Goal: Contribute content: Contribute content

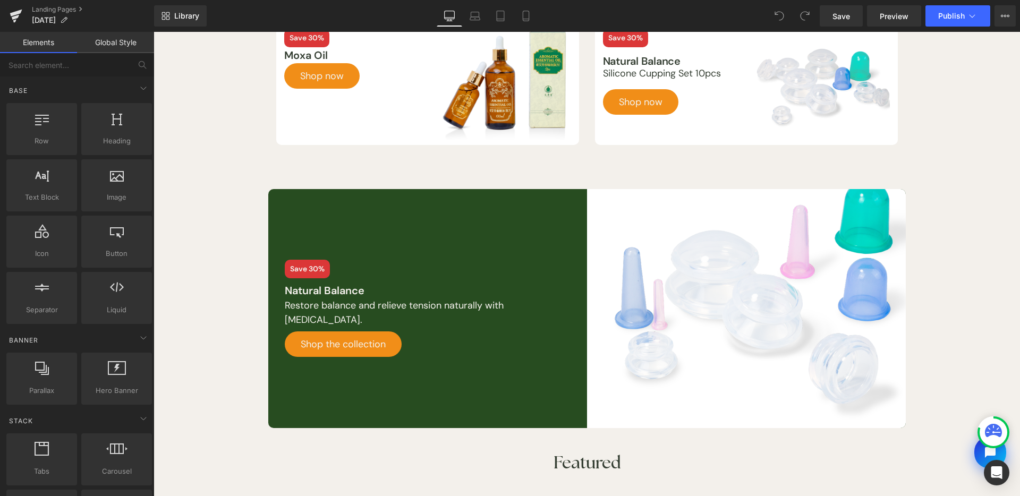
scroll to position [363, 0]
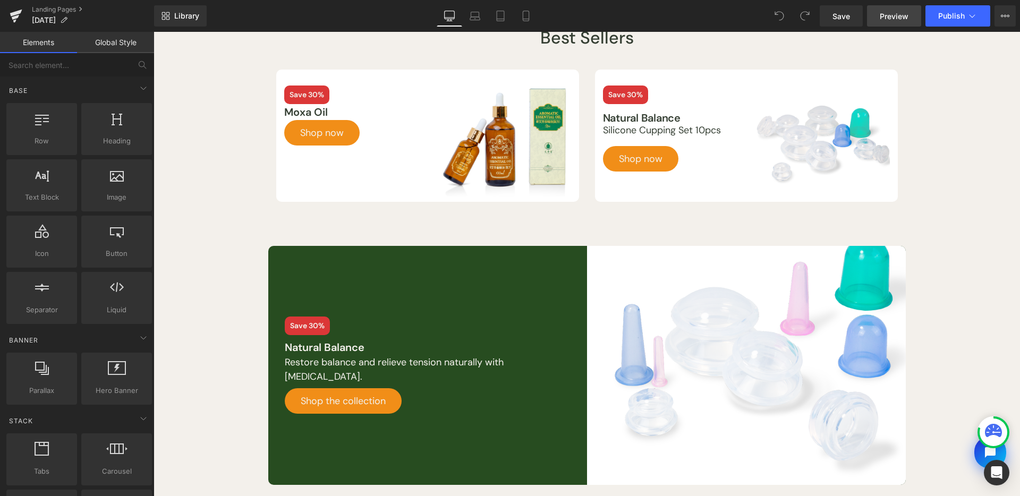
click at [882, 14] on span "Preview" at bounding box center [894, 16] width 29 height 11
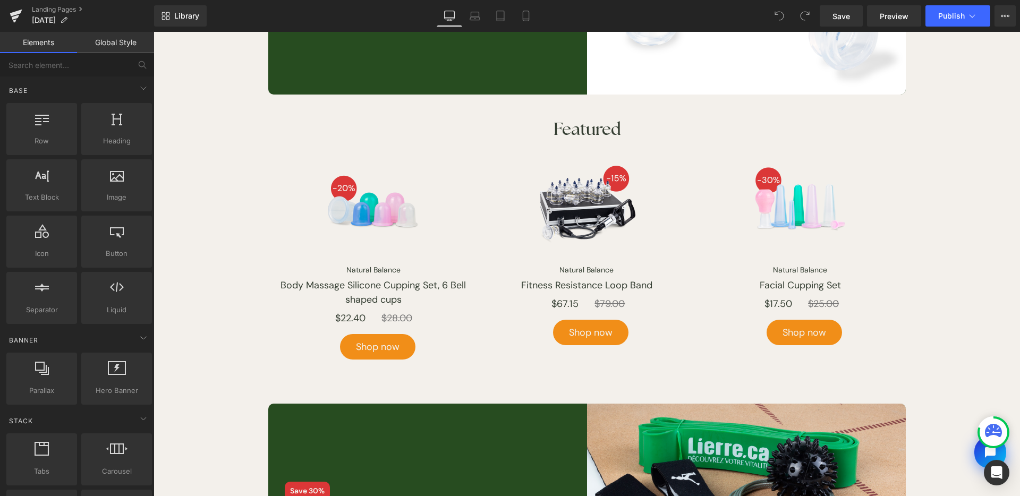
scroll to position [658, 0]
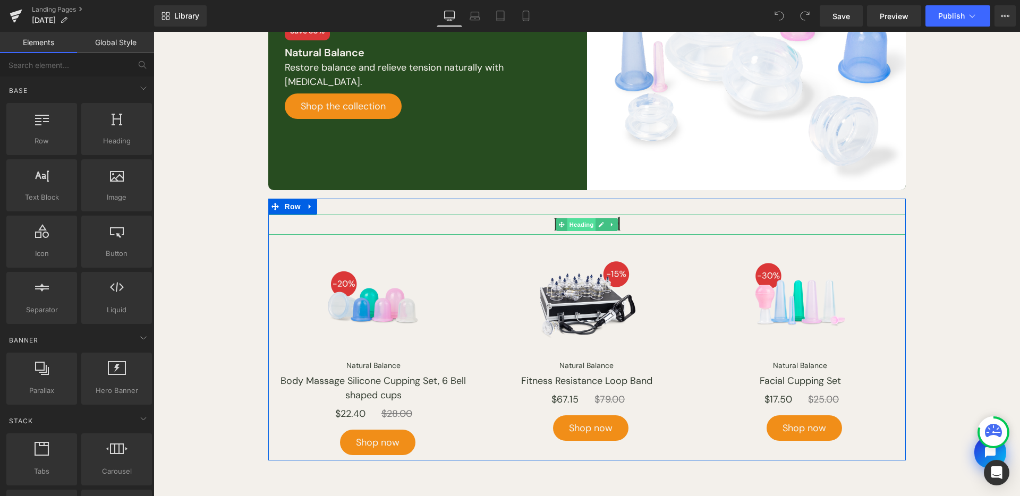
click at [577, 220] on span "Heading" at bounding box center [581, 224] width 29 height 13
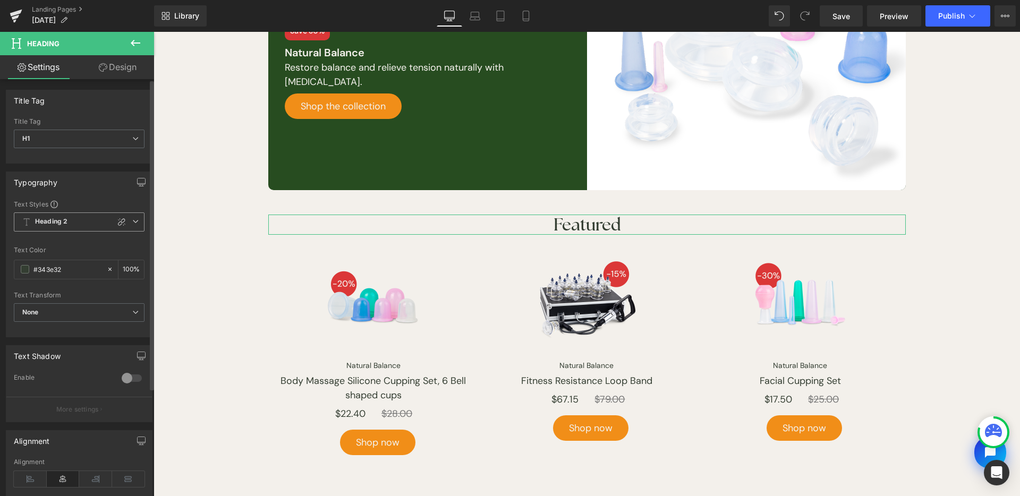
click at [120, 221] on icon at bounding box center [121, 222] width 8 height 8
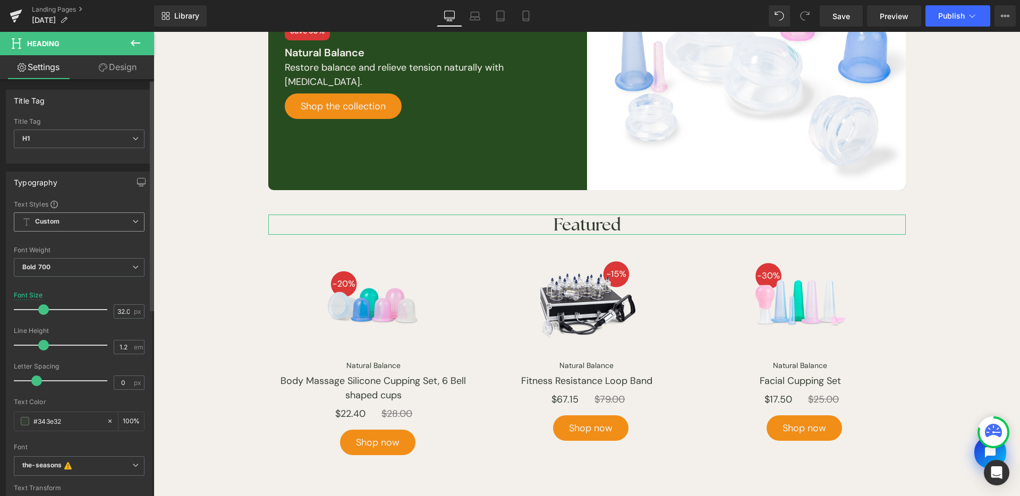
click at [113, 218] on span "Custom" at bounding box center [79, 221] width 131 height 19
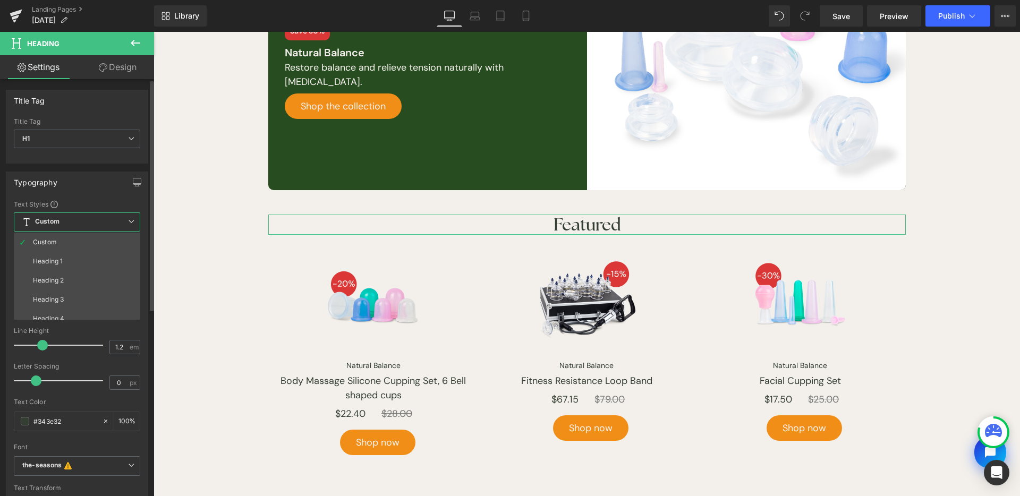
click at [113, 220] on span "Custom" at bounding box center [77, 221] width 126 height 19
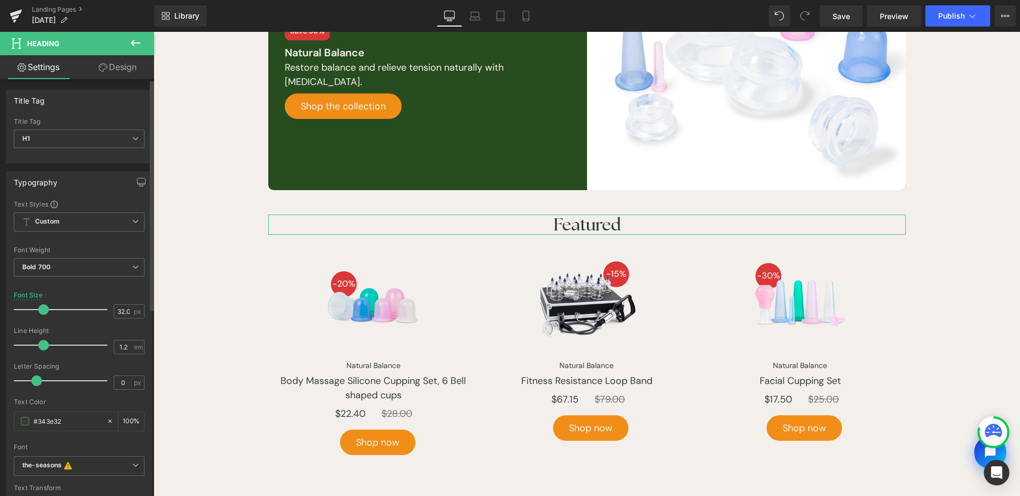
click at [100, 257] on div "Font Weight Bold 700 Thin 100 Semi Thin 200 Light 300 Regular 400 Medium 500 Se…" at bounding box center [79, 267] width 131 height 42
click at [99, 259] on span "Bold 700" at bounding box center [79, 267] width 131 height 19
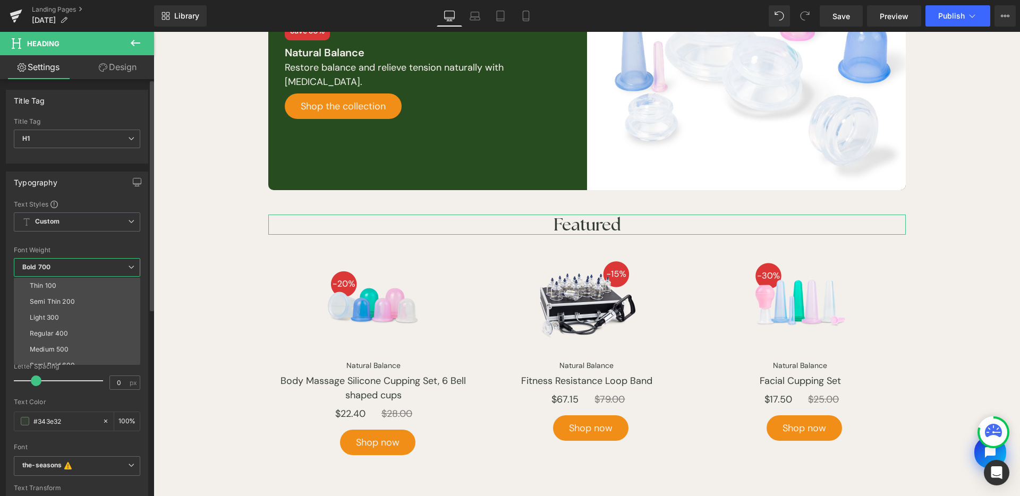
click at [99, 259] on span "Bold 700" at bounding box center [77, 267] width 126 height 19
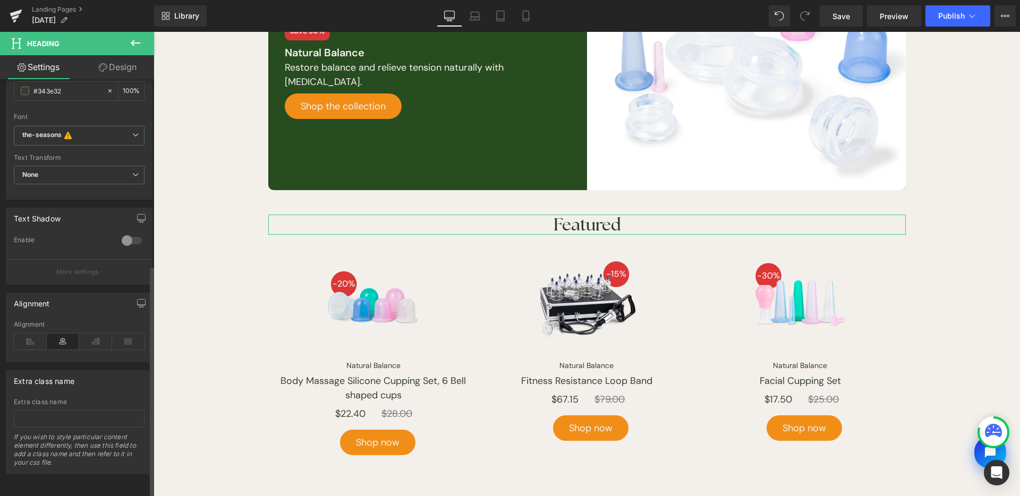
scroll to position [170, 0]
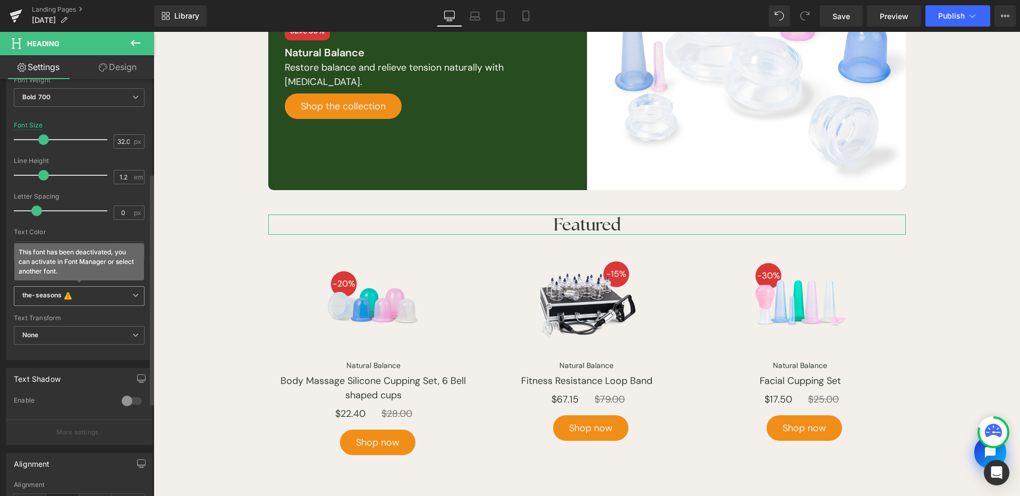
click at [103, 297] on b "the-seasons This font has been deactivated, you can activate in Font Manager or…" at bounding box center [77, 296] width 110 height 11
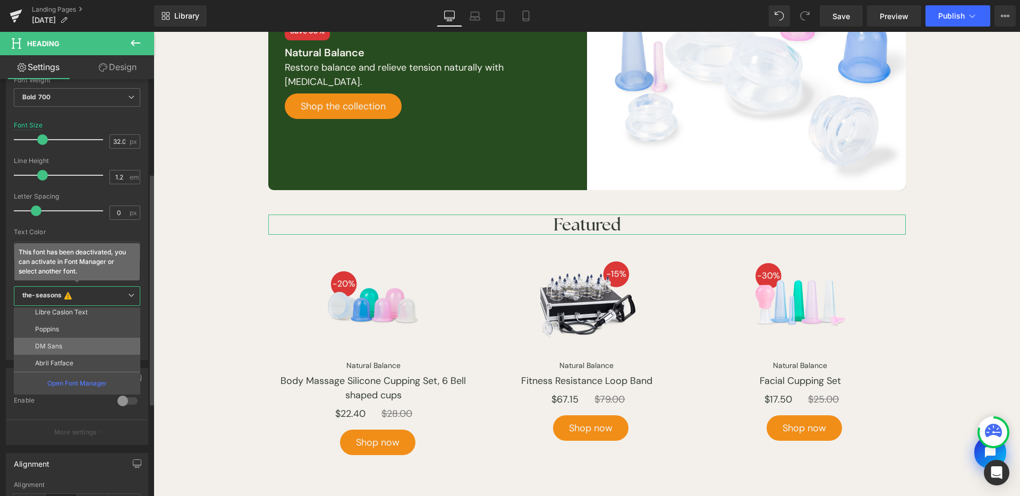
scroll to position [465, 0]
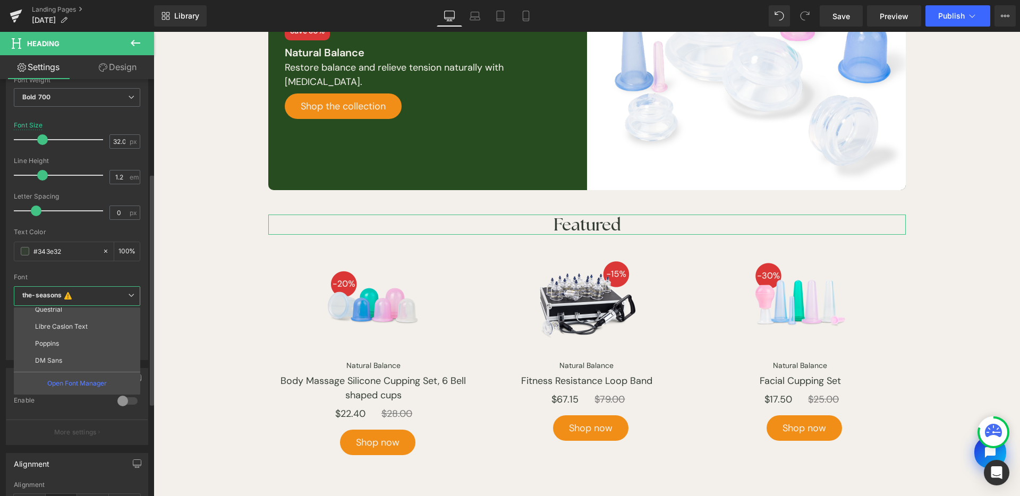
click at [90, 352] on li "DM Sans" at bounding box center [79, 360] width 131 height 17
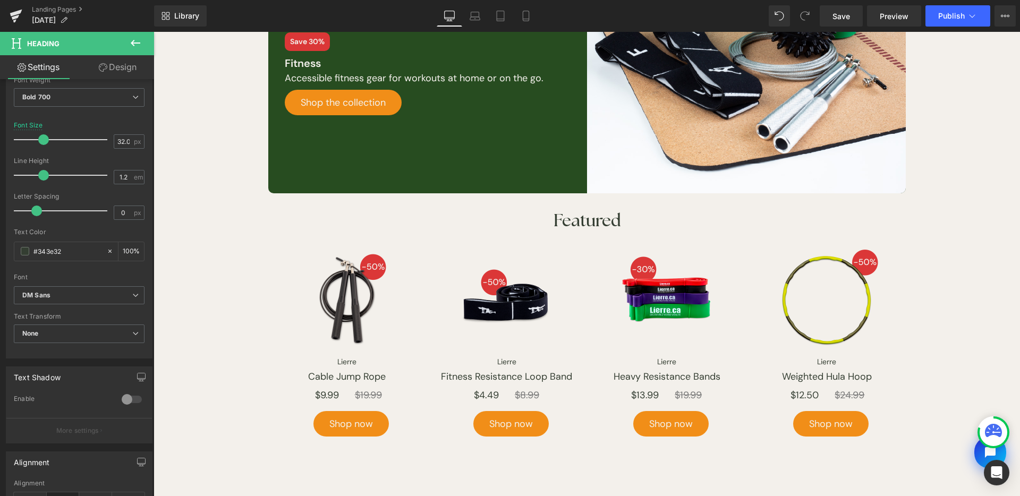
scroll to position [1075, 0]
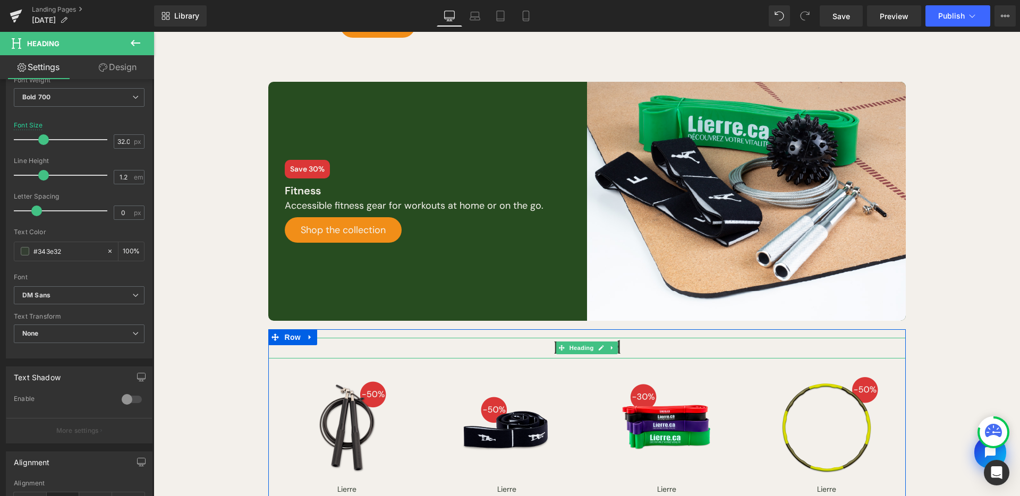
click at [586, 346] on span "Heading" at bounding box center [581, 347] width 29 height 13
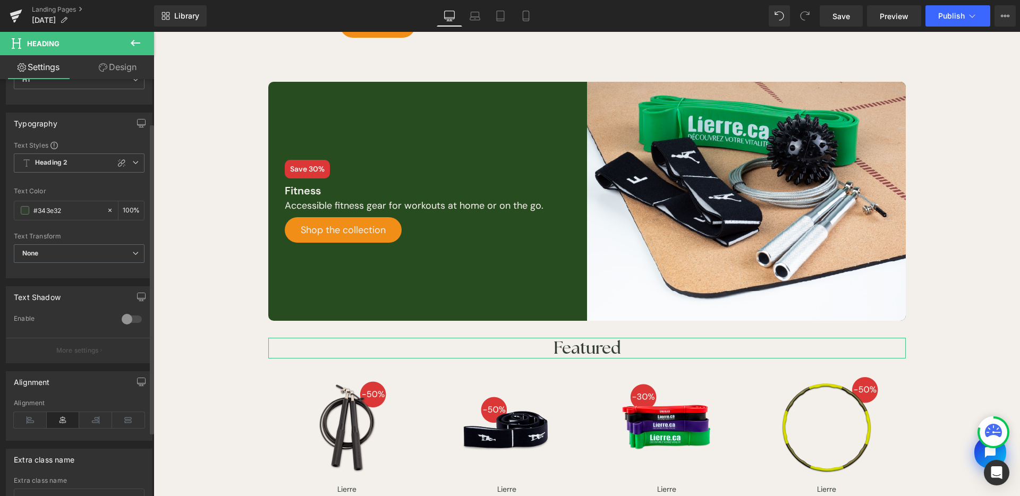
scroll to position [0, 0]
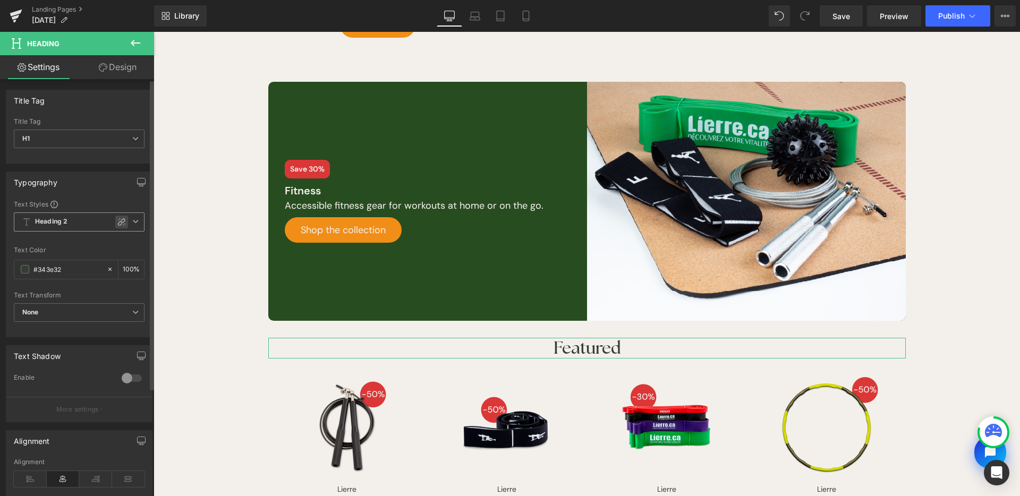
click at [115, 216] on div at bounding box center [121, 222] width 13 height 13
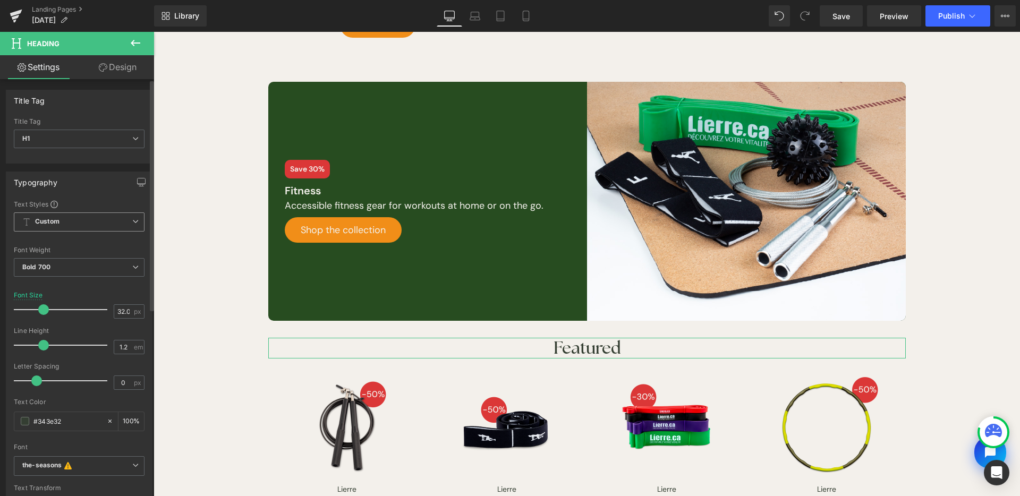
click at [83, 228] on span "Custom" at bounding box center [79, 221] width 131 height 19
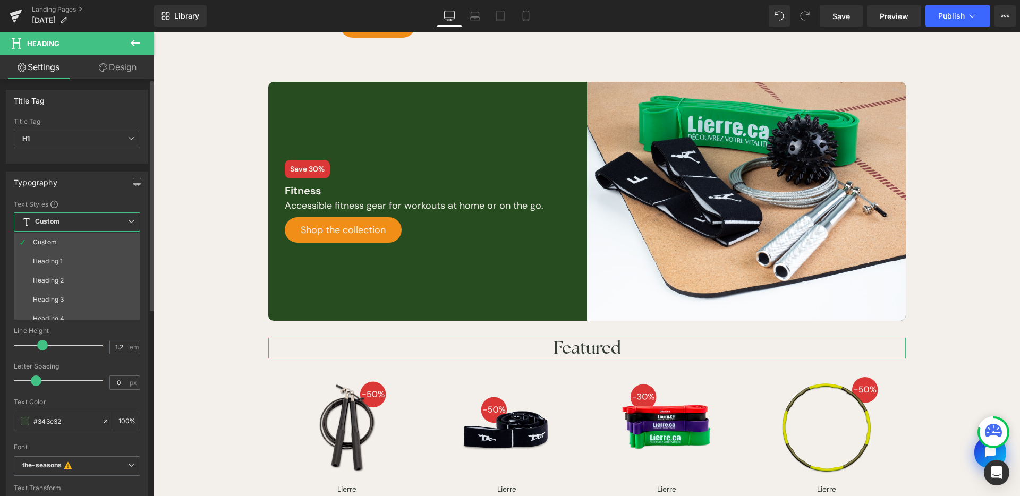
click at [63, 225] on span "Custom" at bounding box center [77, 221] width 126 height 19
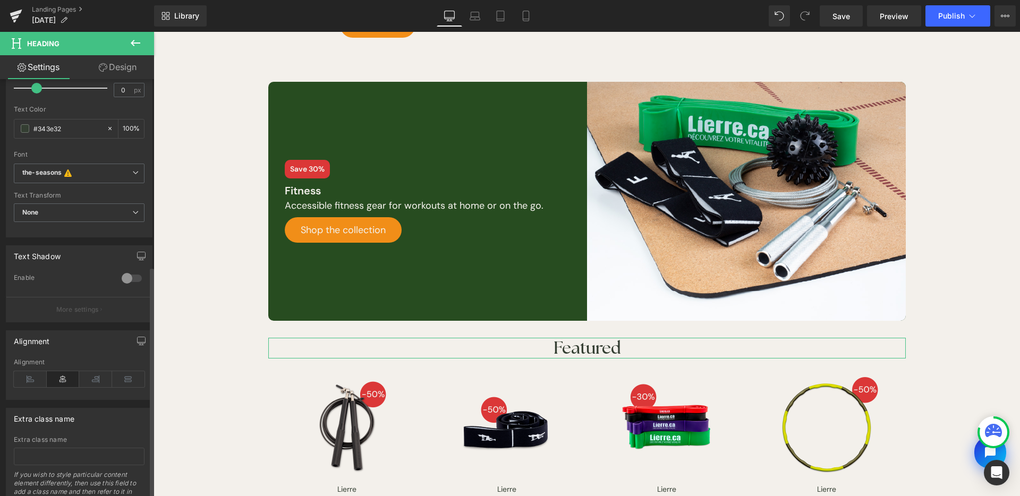
scroll to position [338, 0]
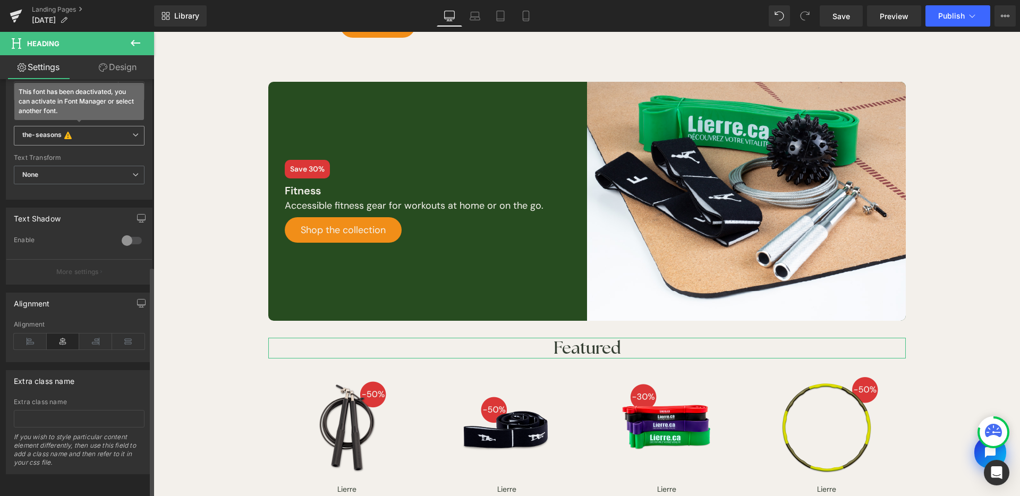
click at [76, 136] on span "the-seasons This font has been deactivated, you can activate in Font Manager or…" at bounding box center [79, 136] width 131 height 20
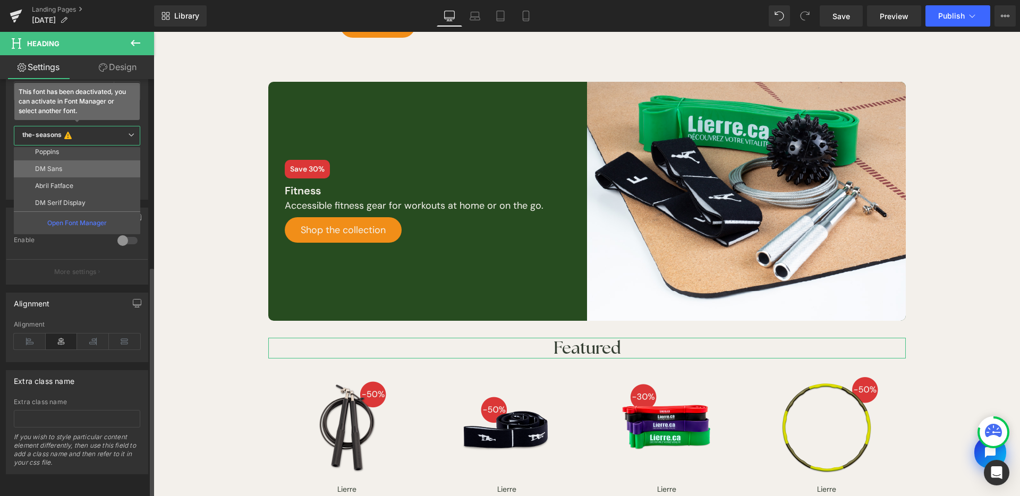
scroll to position [496, 0]
click at [82, 161] on li "DM Sans" at bounding box center [79, 169] width 131 height 17
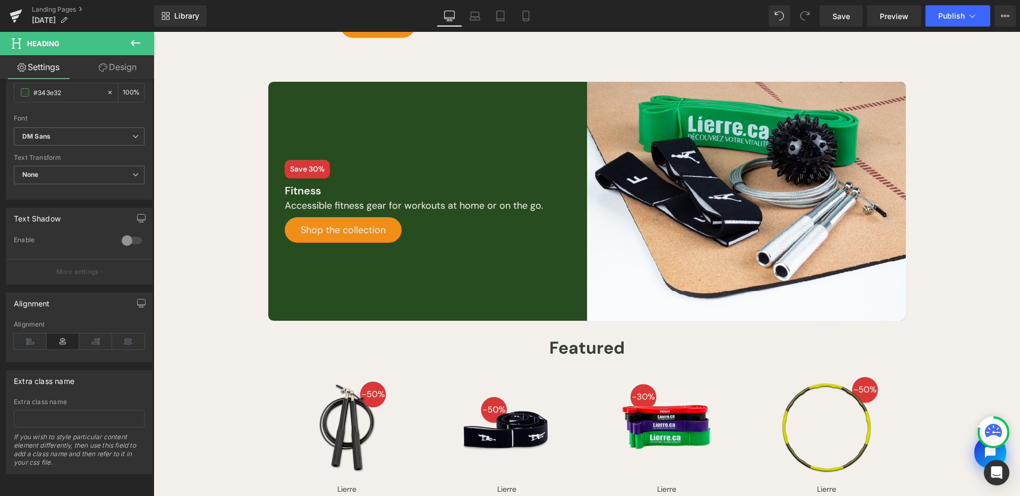
scroll to position [336, 0]
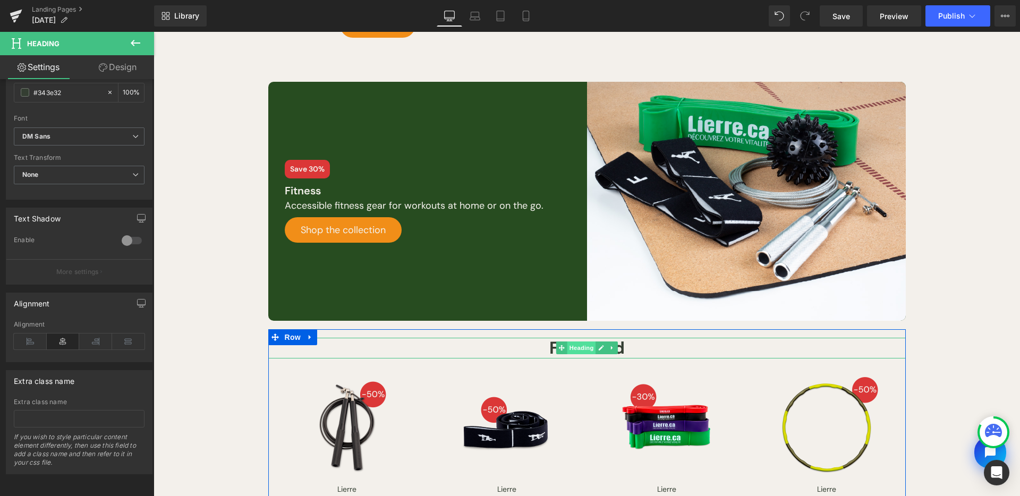
click at [567, 344] on span "Heading" at bounding box center [581, 347] width 29 height 13
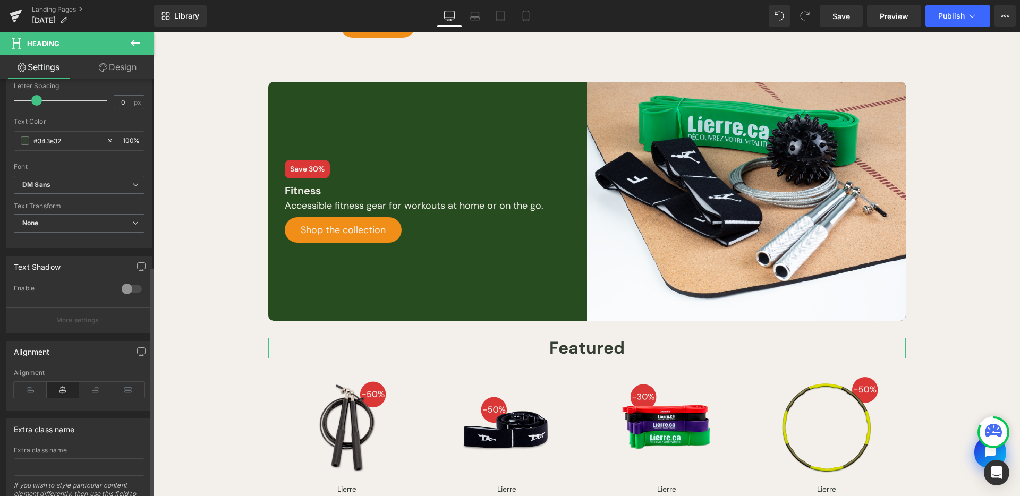
scroll to position [0, 0]
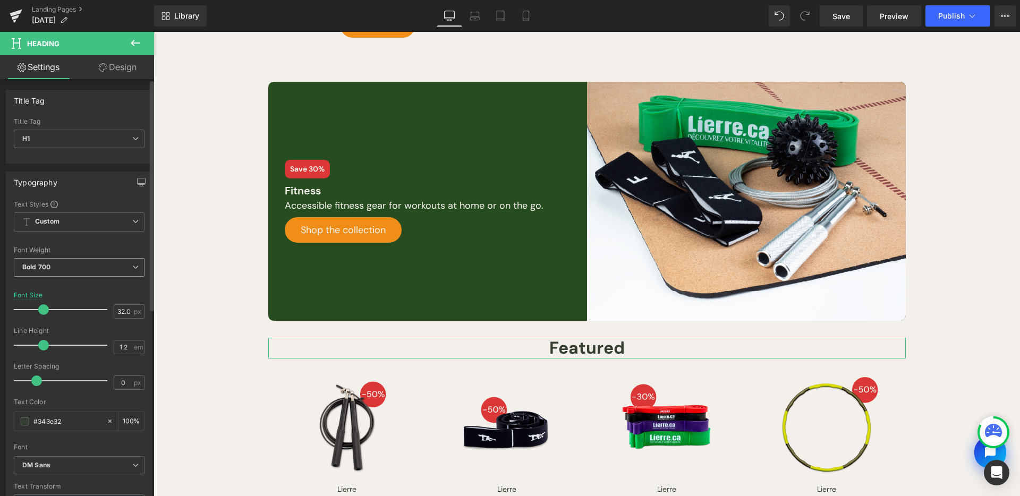
click at [89, 264] on span "Bold 700" at bounding box center [79, 267] width 131 height 19
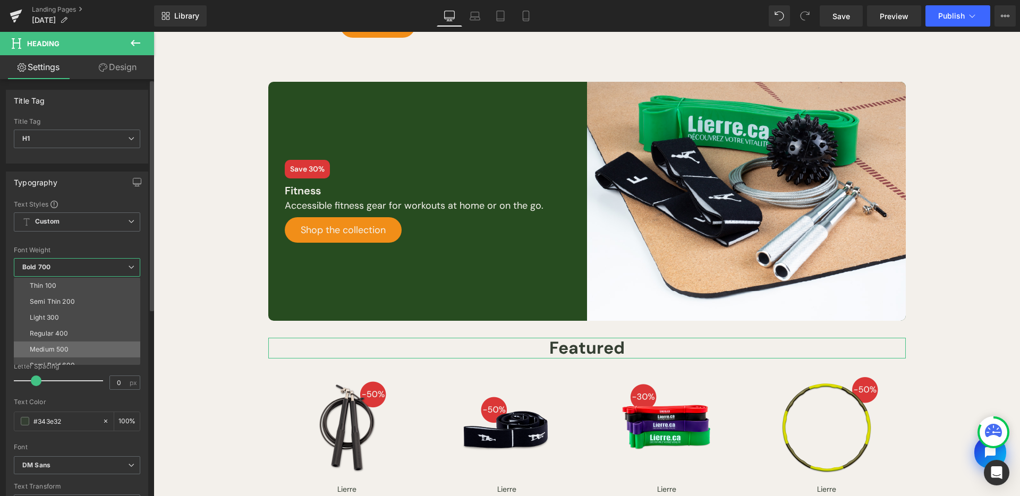
click at [86, 344] on li "Medium 500" at bounding box center [79, 349] width 131 height 16
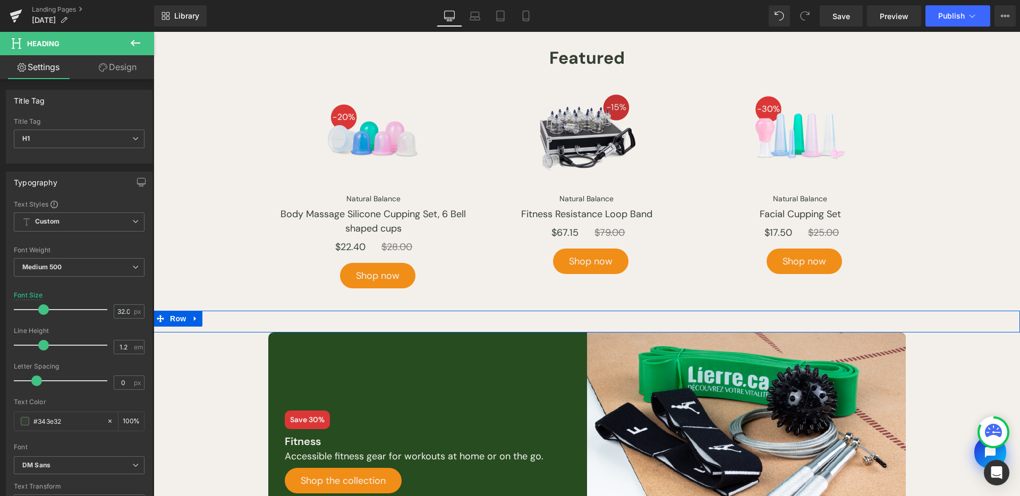
scroll to position [824, 0]
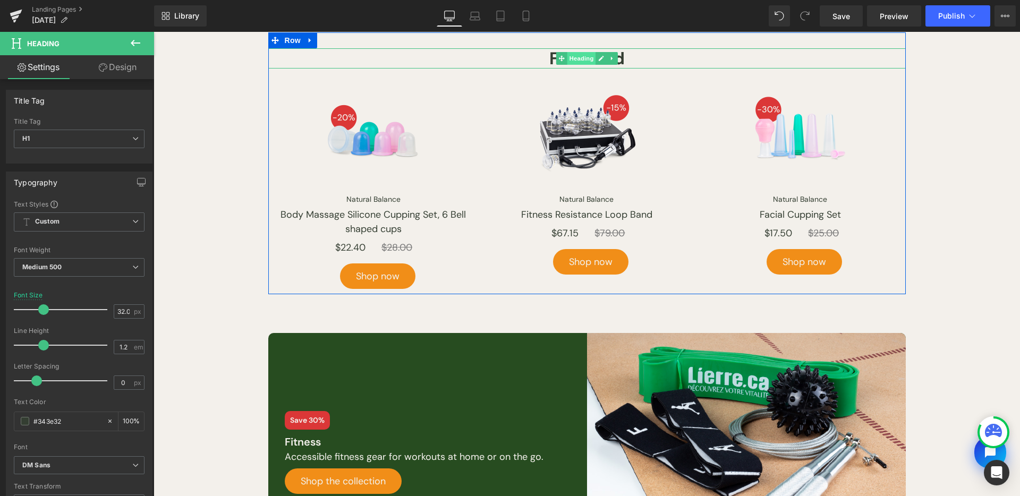
click at [582, 55] on span "Heading" at bounding box center [581, 58] width 29 height 13
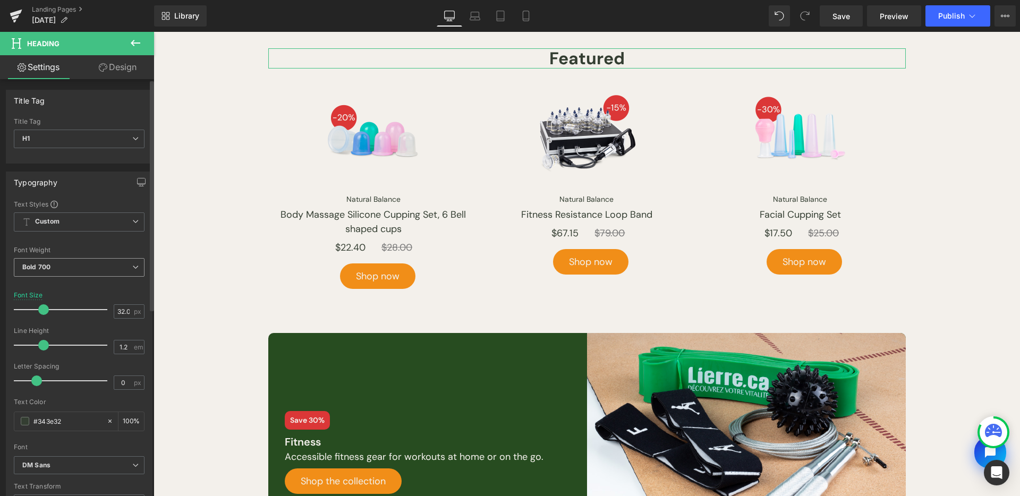
click at [93, 263] on span "Bold 700" at bounding box center [79, 267] width 131 height 19
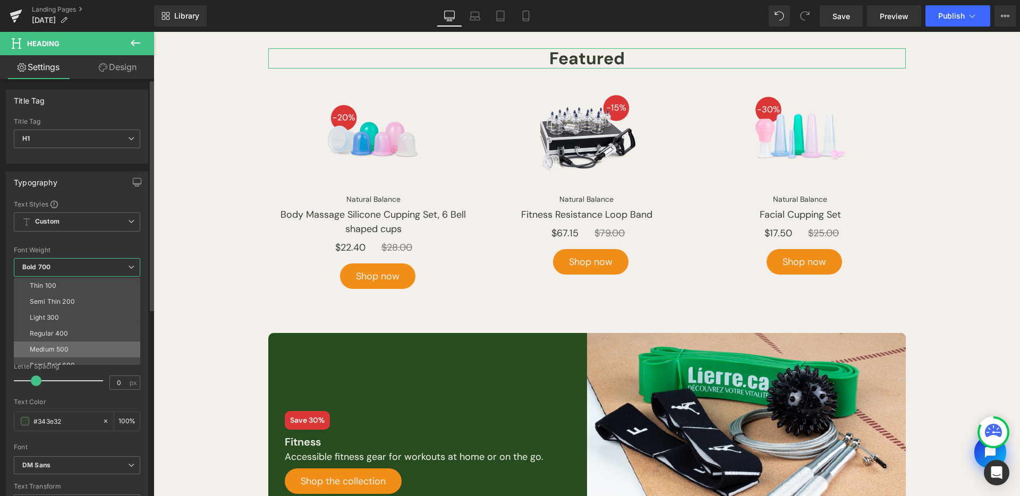
drag, startPoint x: 81, startPoint y: 347, endPoint x: 684, endPoint y: 162, distance: 630.1
click at [81, 347] on li "Medium 500" at bounding box center [79, 349] width 131 height 16
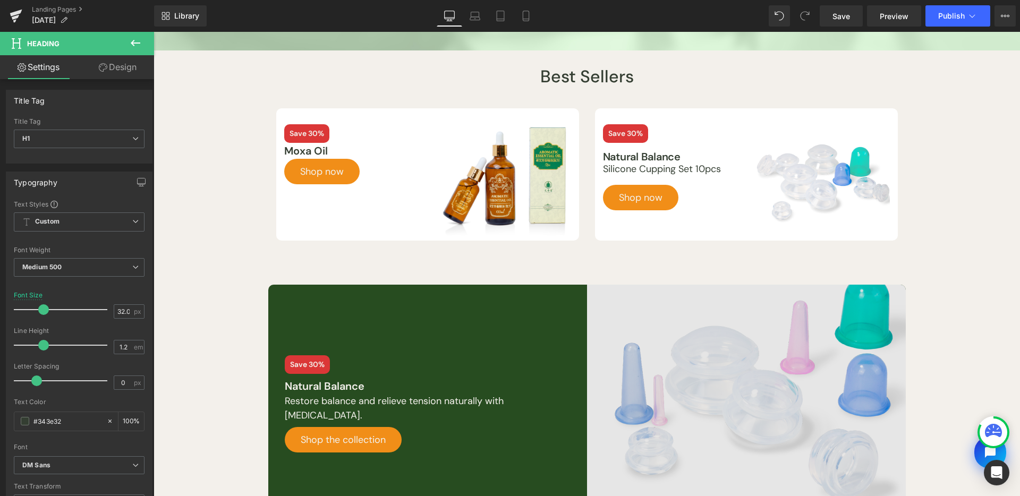
scroll to position [251, 0]
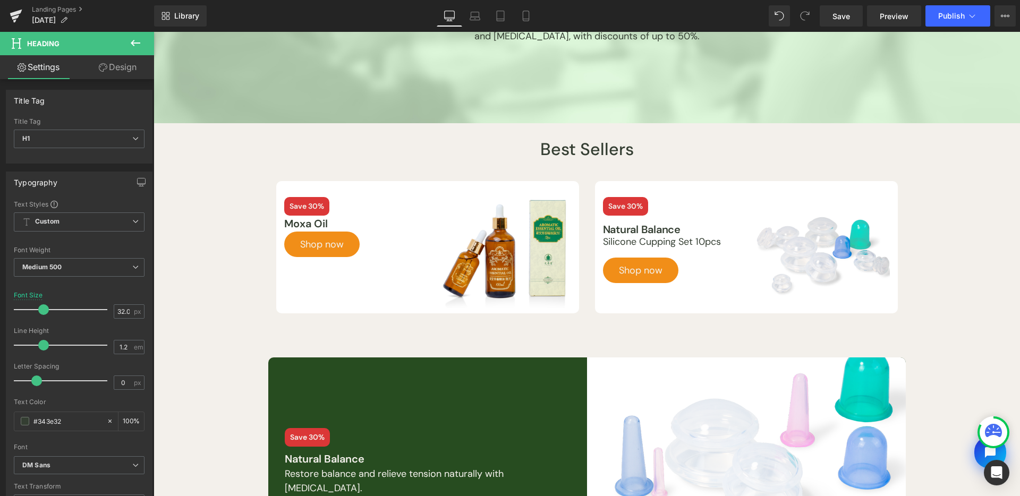
click at [847, 27] on div "Library Desktop Desktop Laptop Tablet Mobile Save Preview Publish Scheduled Vie…" at bounding box center [587, 16] width 866 height 32
click at [846, 23] on link "Save" at bounding box center [840, 15] width 43 height 21
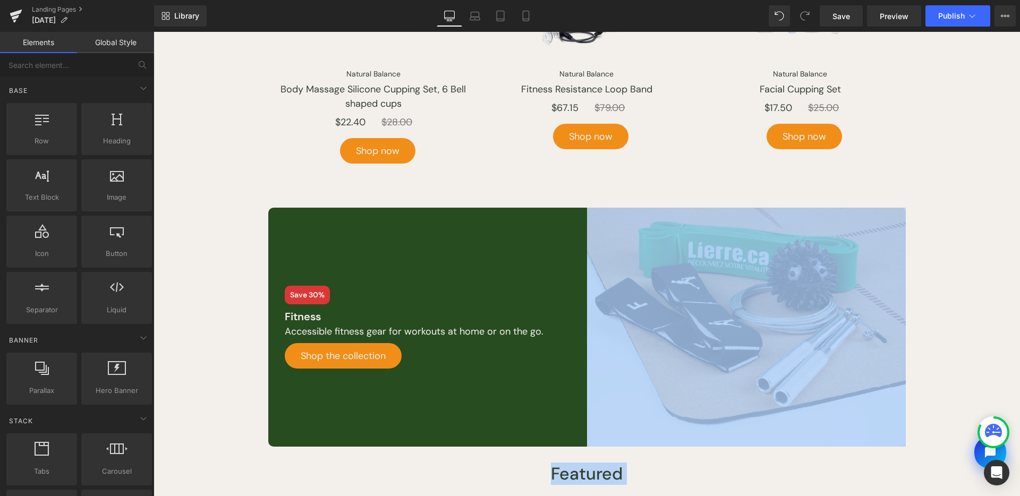
scroll to position [877, 0]
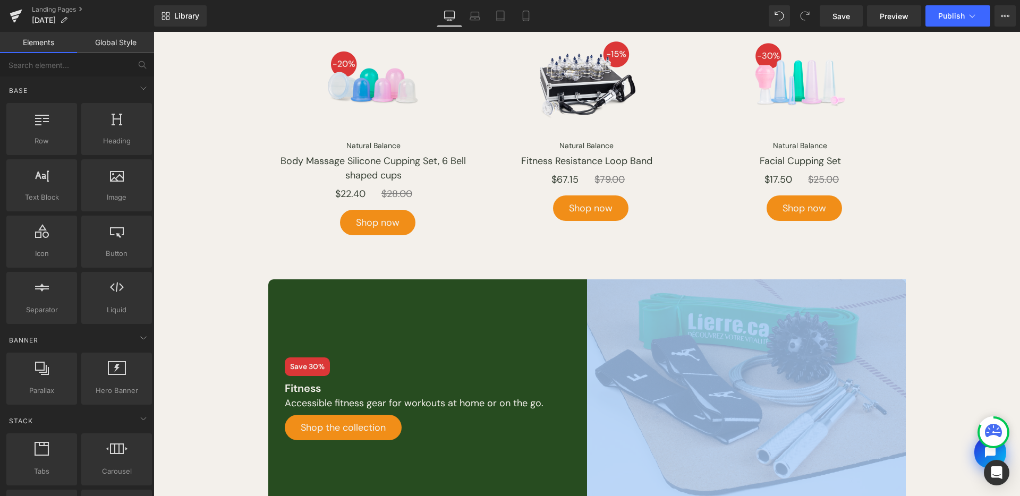
drag, startPoint x: 882, startPoint y: 375, endPoint x: 915, endPoint y: 172, distance: 206.1
click at [881, 286] on div "Image [DATE] Sale! Heading Treat yourself this [DATE] with exclusive deals on f…" at bounding box center [586, 92] width 866 height 1713
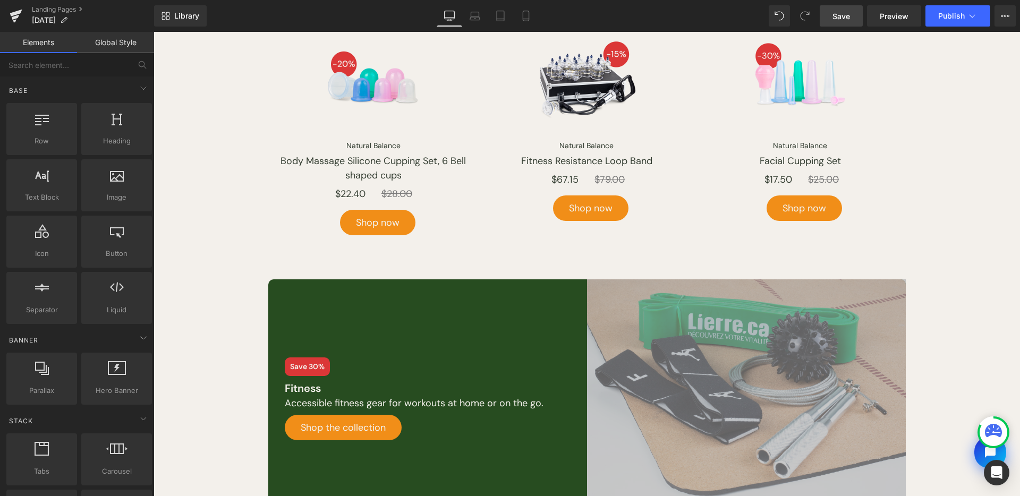
drag, startPoint x: 847, startPoint y: 23, endPoint x: 692, endPoint y: 112, distance: 178.5
click at [847, 23] on link "Save" at bounding box center [840, 15] width 43 height 21
click at [876, 12] on link "Preview" at bounding box center [894, 15] width 54 height 21
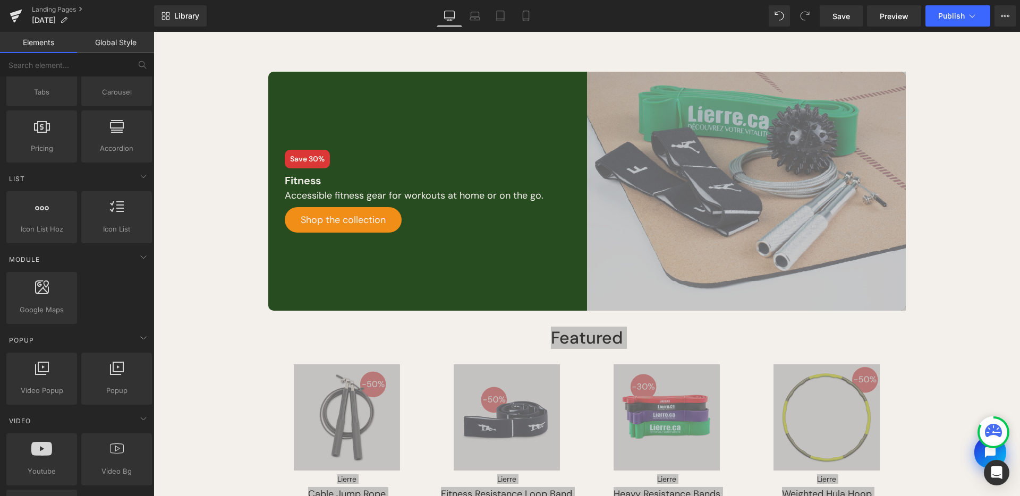
scroll to position [1232, 0]
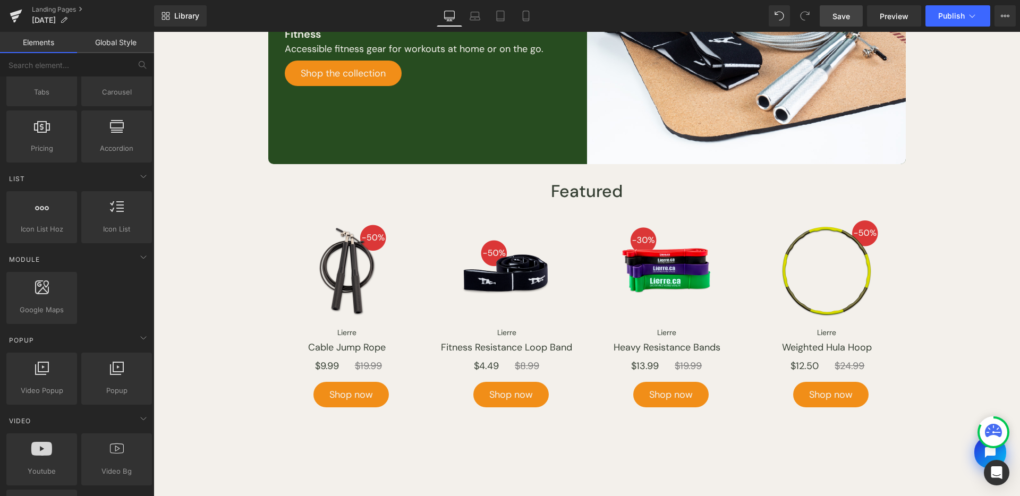
click at [852, 22] on link "Save" at bounding box center [840, 15] width 43 height 21
click at [979, 23] on button "Publish" at bounding box center [957, 15] width 65 height 21
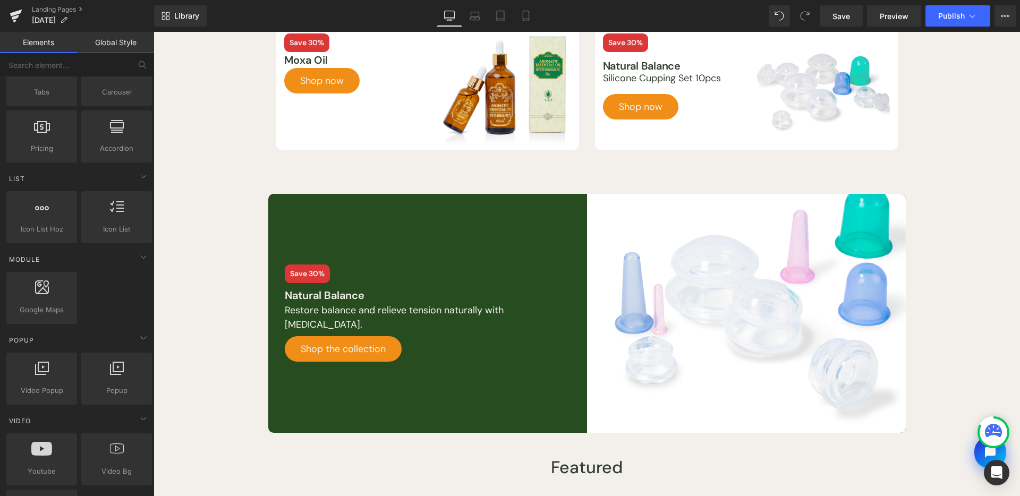
scroll to position [0, 0]
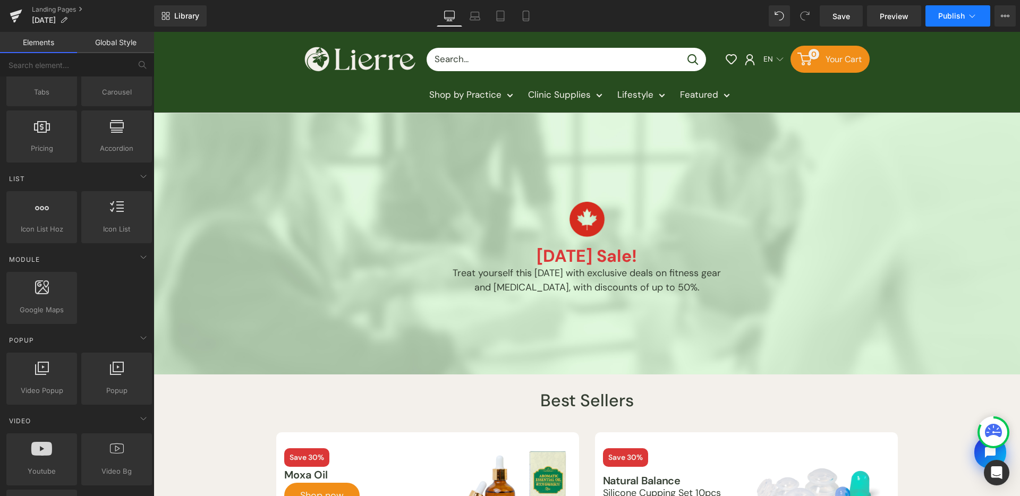
click at [971, 18] on icon at bounding box center [972, 16] width 11 height 11
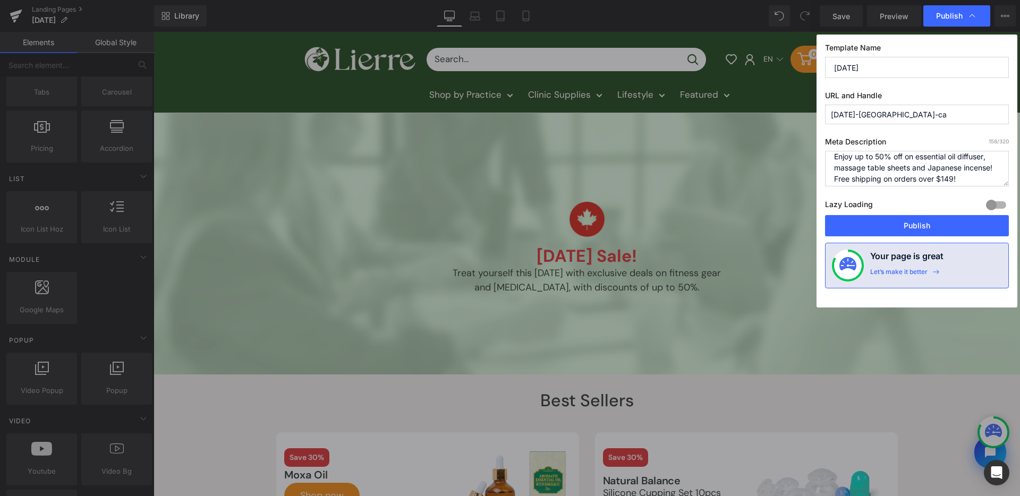
scroll to position [8, 0]
drag, startPoint x: 955, startPoint y: 176, endPoint x: 880, endPoint y: 168, distance: 75.3
click at [880, 168] on textarea "Shop [PERSON_NAME]'s [DATE] Sale now! Enjoy up to 50% off on essential oil diff…" at bounding box center [917, 169] width 184 height 36
type textarea "Shop [PERSON_NAME]'s [DATE] Sale now! Enjoy up to 50% off! Free shipping on ord…"
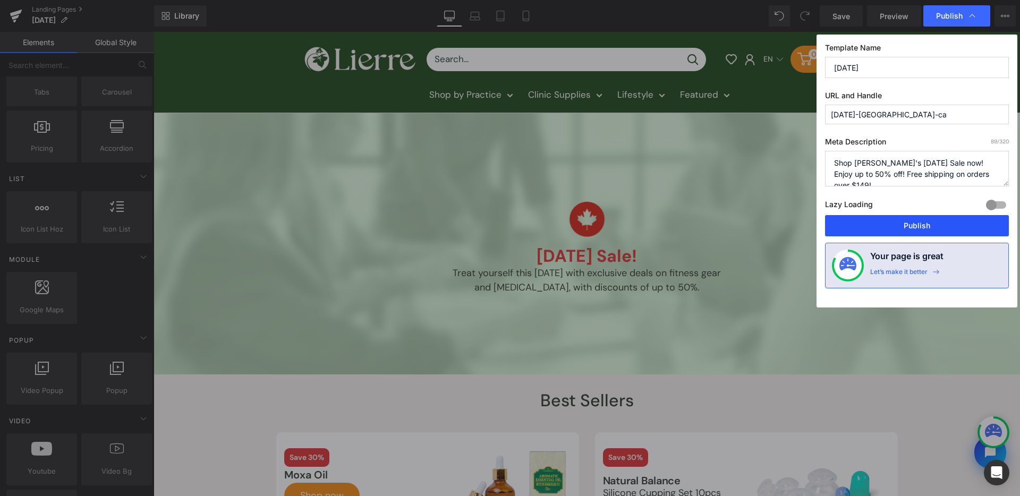
drag, startPoint x: 898, startPoint y: 223, endPoint x: 135, endPoint y: 47, distance: 783.2
click at [898, 223] on button "Publish" at bounding box center [917, 225] width 184 height 21
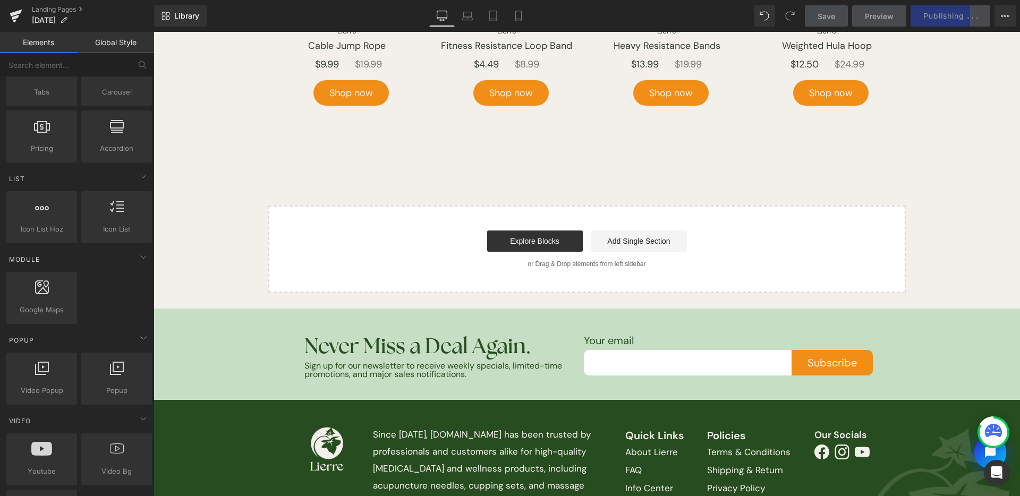
scroll to position [1597, 0]
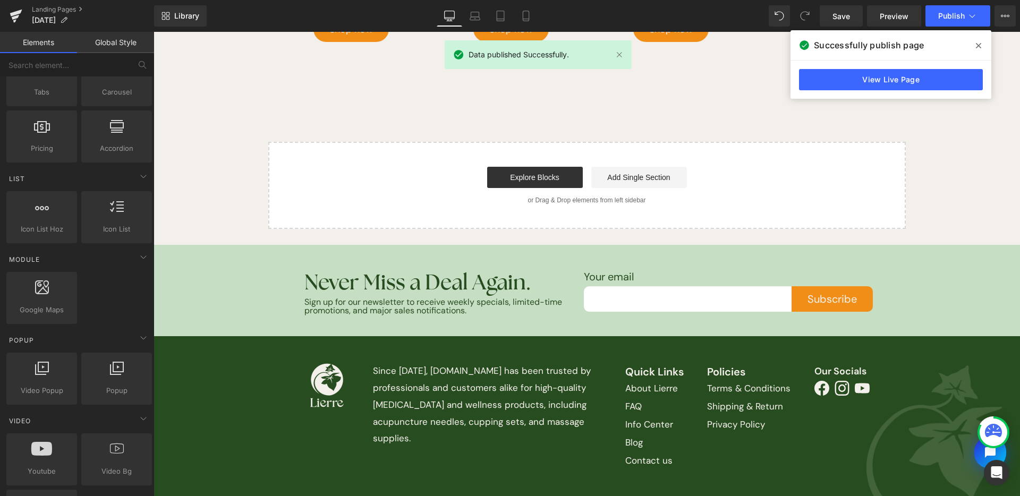
click at [972, 44] on span at bounding box center [978, 45] width 17 height 17
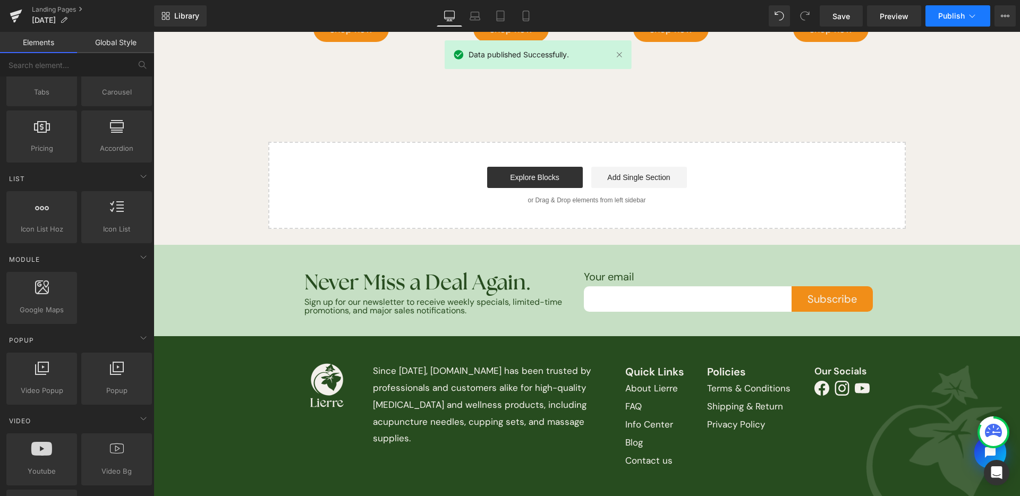
click at [974, 12] on icon at bounding box center [972, 16] width 11 height 11
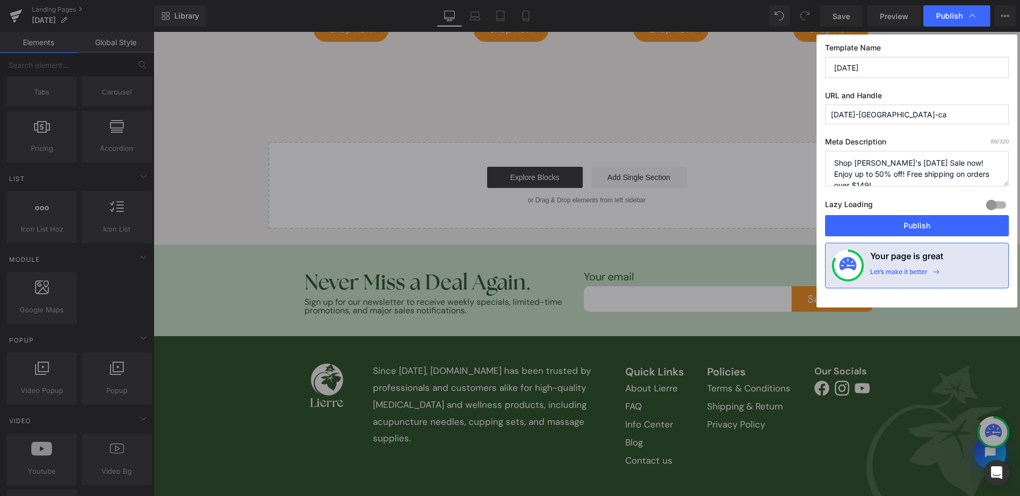
click at [920, 177] on textarea "Shop [PERSON_NAME]'s [DATE] Sale now! Enjoy up to 50% off! Free shipping on ord…" at bounding box center [917, 169] width 184 height 36
click at [937, 164] on textarea "Shop [PERSON_NAME]'s [DATE] Sale now! Enjoy up to 50% off! Free shipping on ord…" at bounding box center [917, 169] width 184 height 36
click at [859, 174] on textarea "Shop [PERSON_NAME]'s [DATE] Sale now! Enjoy up to 50% off! Free shipping on ord…" at bounding box center [917, 169] width 184 height 36
click at [860, 174] on textarea "Shop [PERSON_NAME]'s [DATE] Sale now! Enjoy up to 50% off! Free shipping on ord…" at bounding box center [917, 169] width 184 height 36
type textarea "Shop [PERSON_NAME]'s [DATE] Sale now! Enjoy up to 50% off on fitness essentials…"
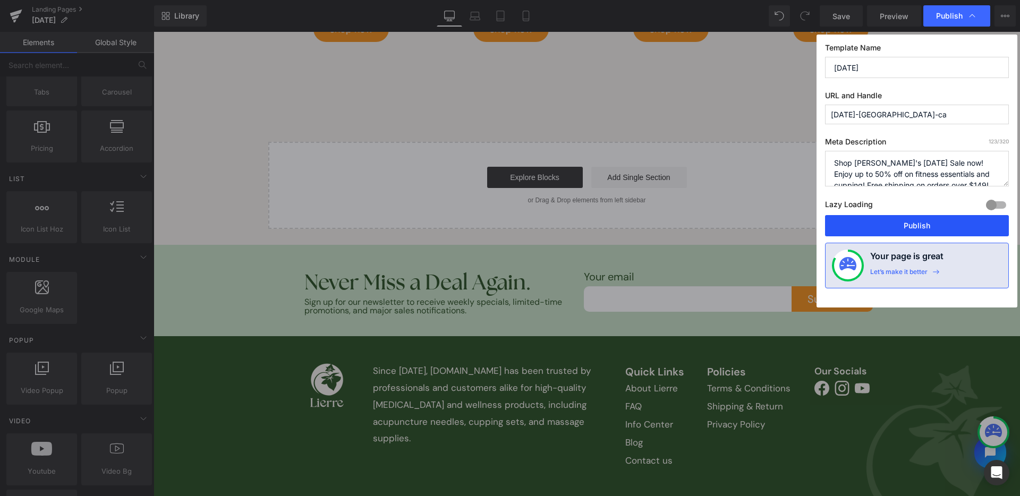
click at [905, 220] on button "Publish" at bounding box center [917, 225] width 184 height 21
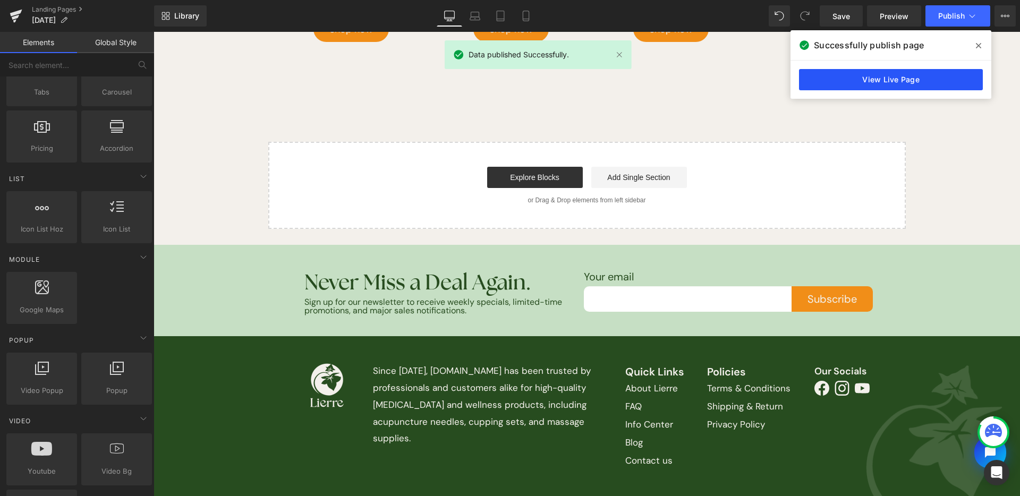
click at [869, 78] on link "View Live Page" at bounding box center [891, 79] width 184 height 21
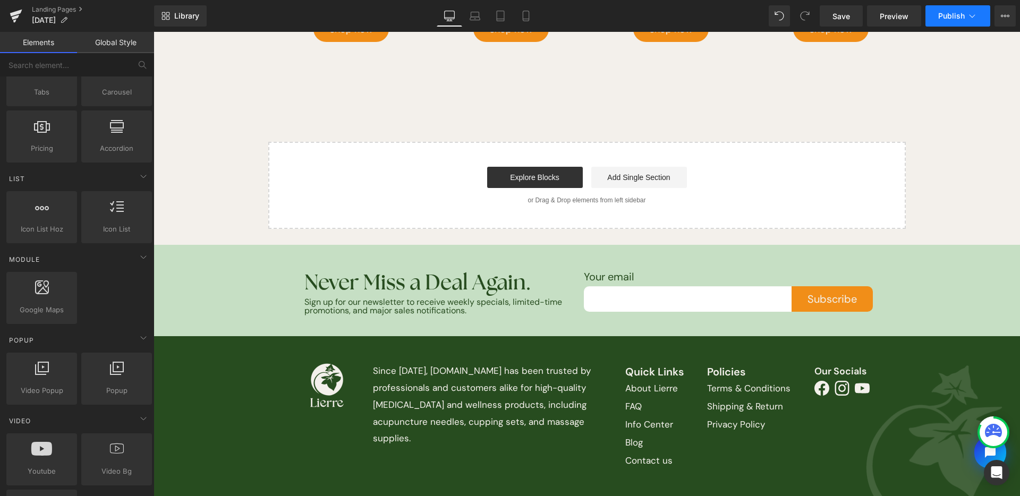
click at [971, 14] on icon at bounding box center [972, 16] width 11 height 11
click at [1012, 17] on button "View Live Page View with current Template Save Template to Library Schedule Pub…" at bounding box center [1004, 15] width 21 height 21
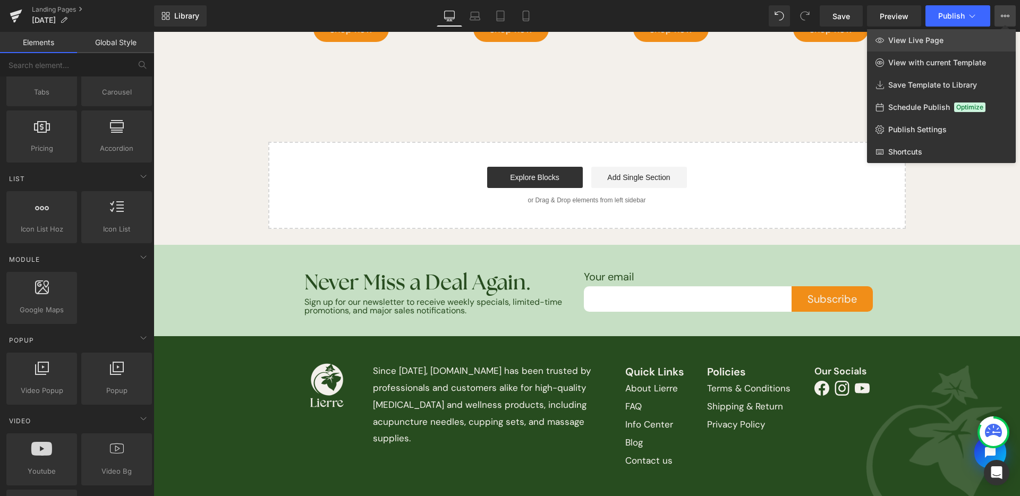
click at [962, 37] on link "View Live Page" at bounding box center [941, 40] width 149 height 22
